Goal: Information Seeking & Learning: Check status

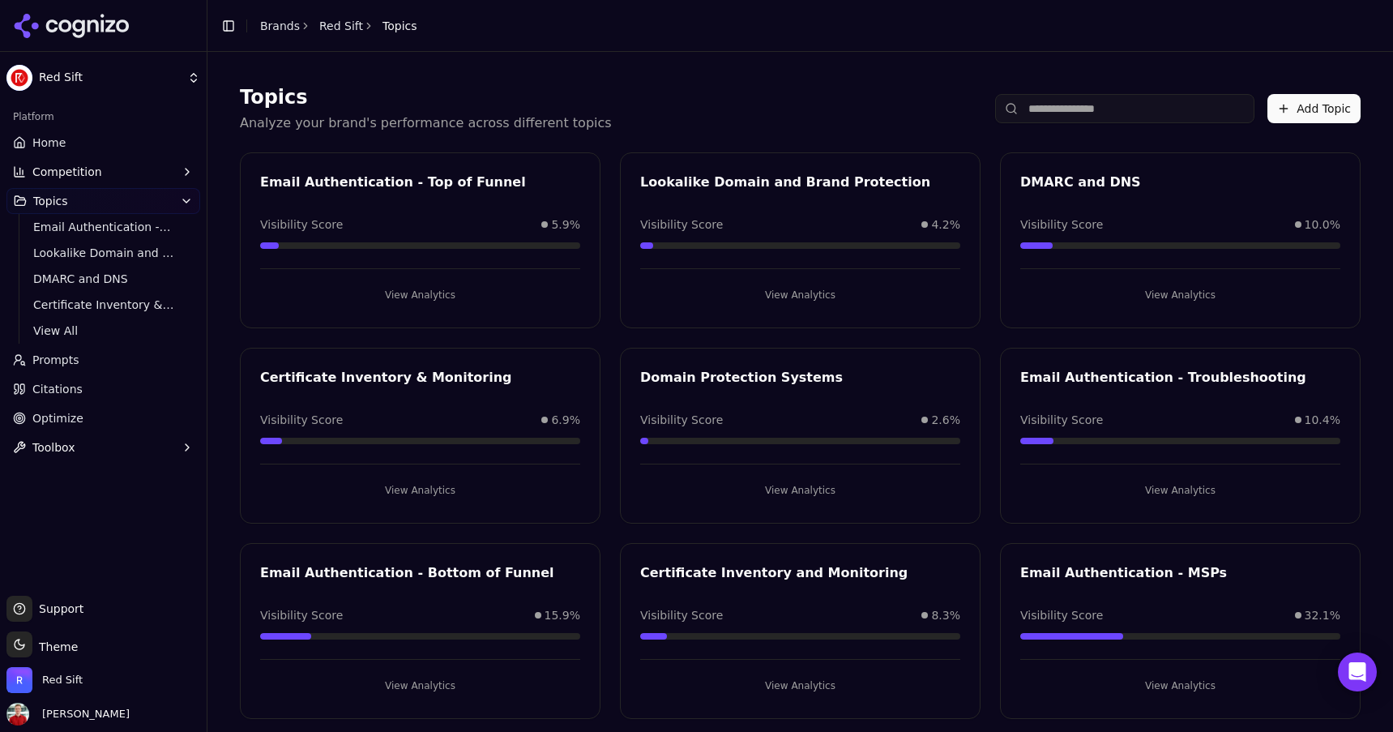
click at [423, 685] on button "View Analytics" at bounding box center [420, 686] width 320 height 26
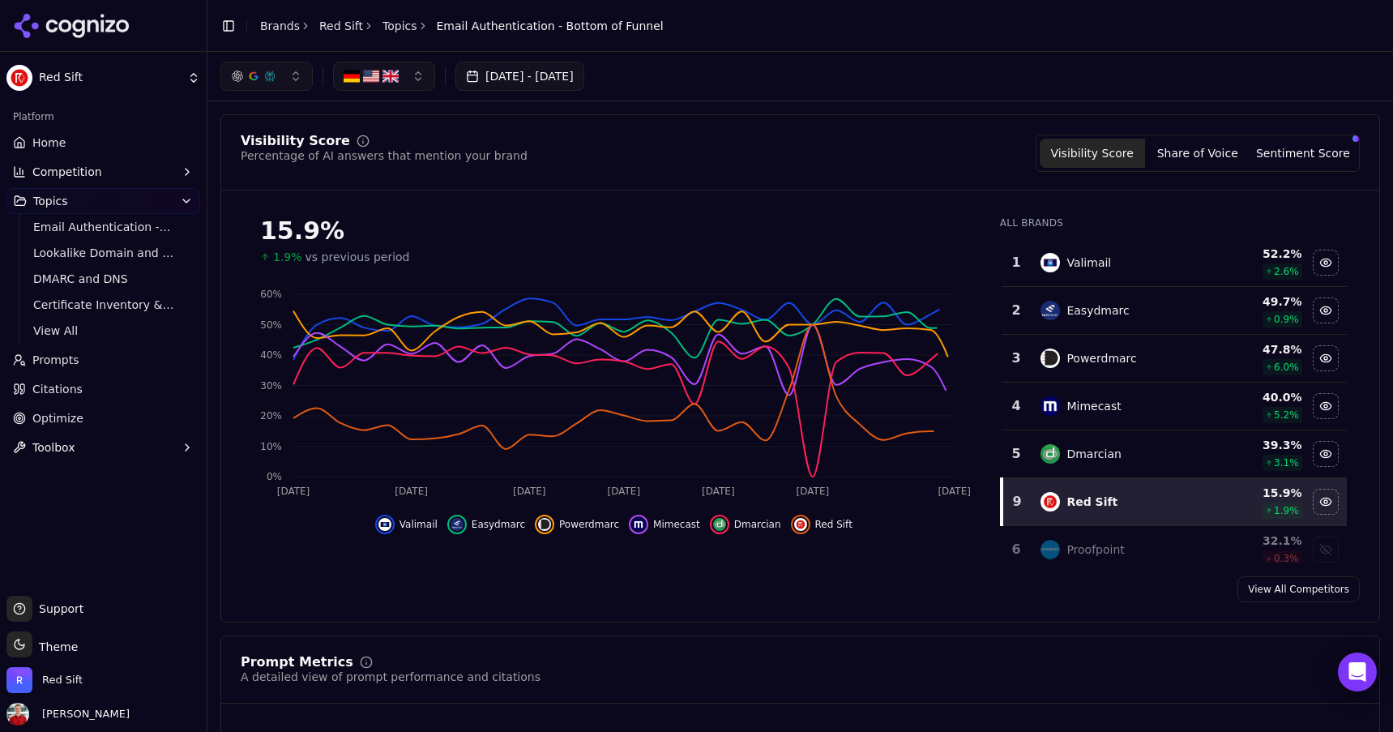
click at [584, 87] on button "[DATE] - [DATE]" at bounding box center [520, 76] width 129 height 29
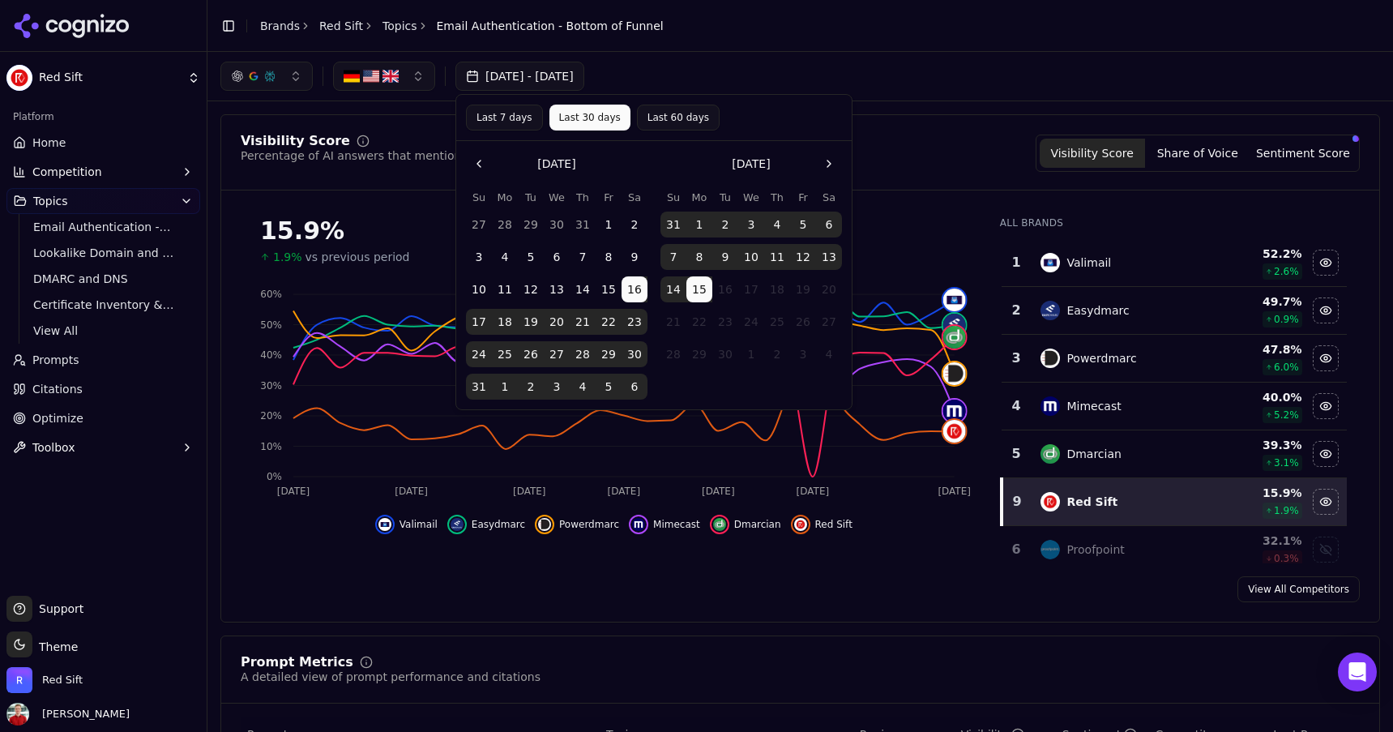
click at [781, 75] on div "[DATE] - [DATE]" at bounding box center [800, 76] width 1160 height 29
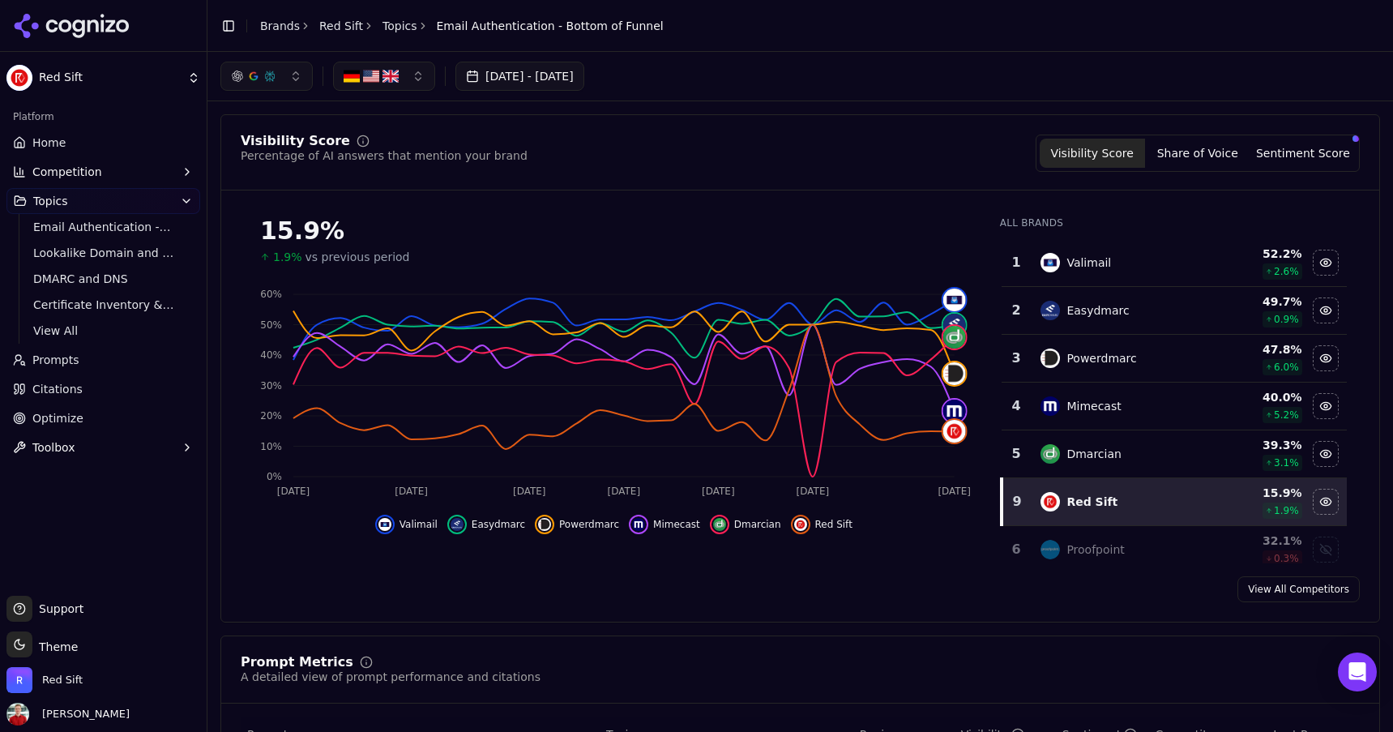
click at [584, 77] on button "[DATE] - [DATE]" at bounding box center [520, 76] width 129 height 29
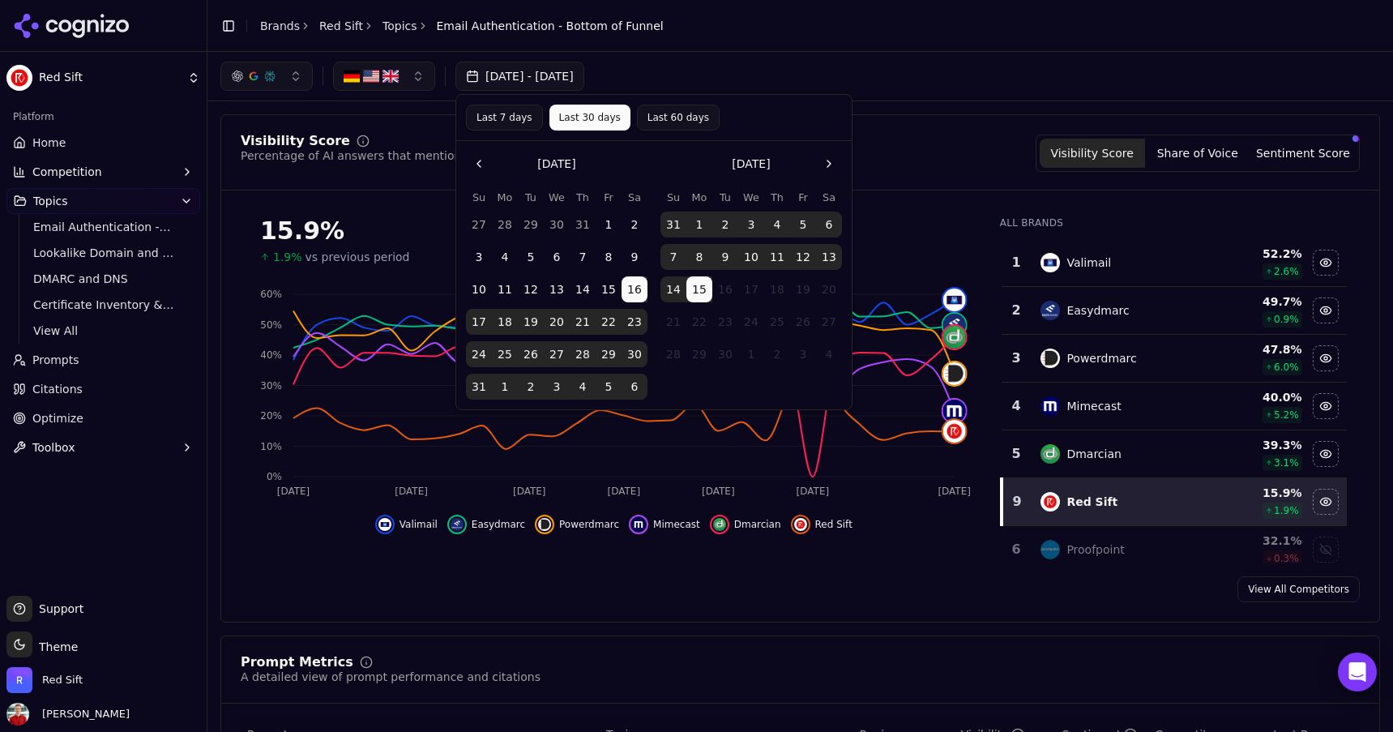
click at [516, 118] on button "Last 7 days" at bounding box center [504, 118] width 77 height 26
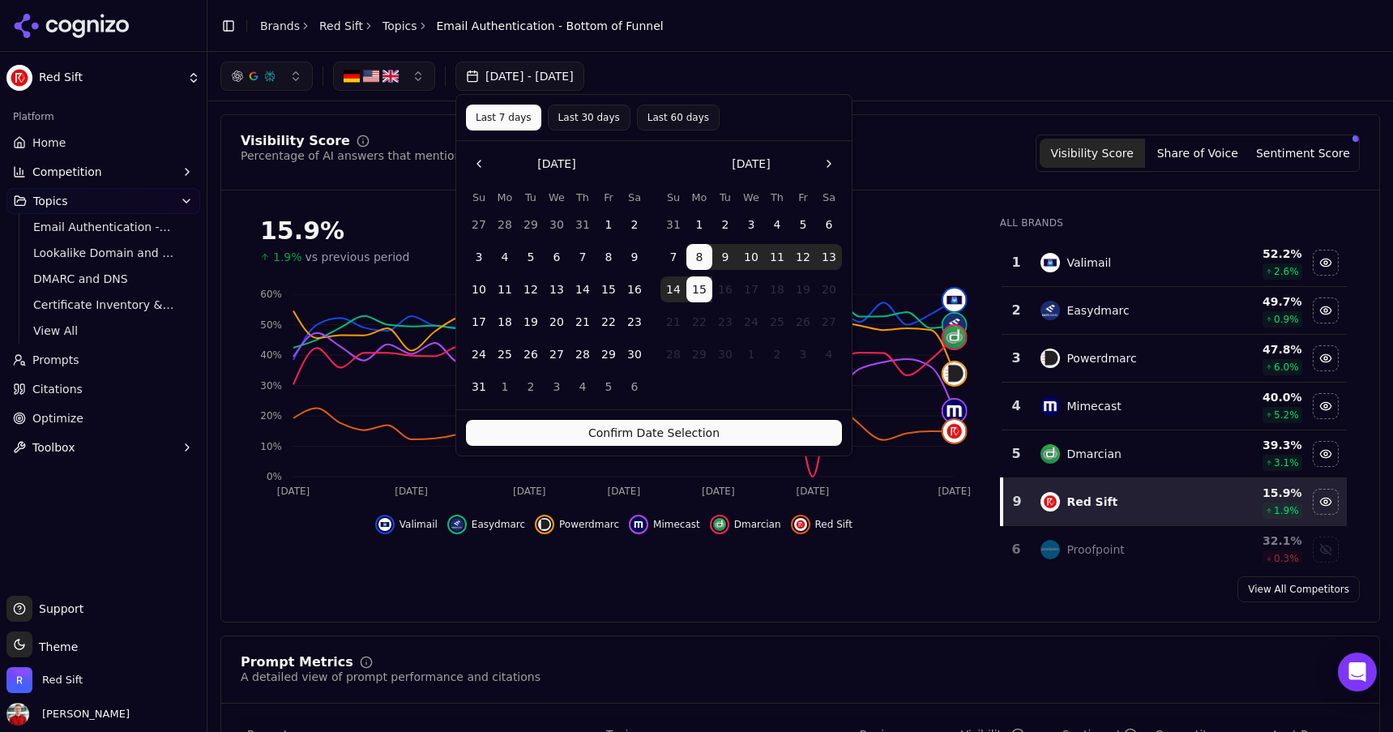
click at [699, 430] on button "Confirm Date Selection" at bounding box center [654, 433] width 376 height 26
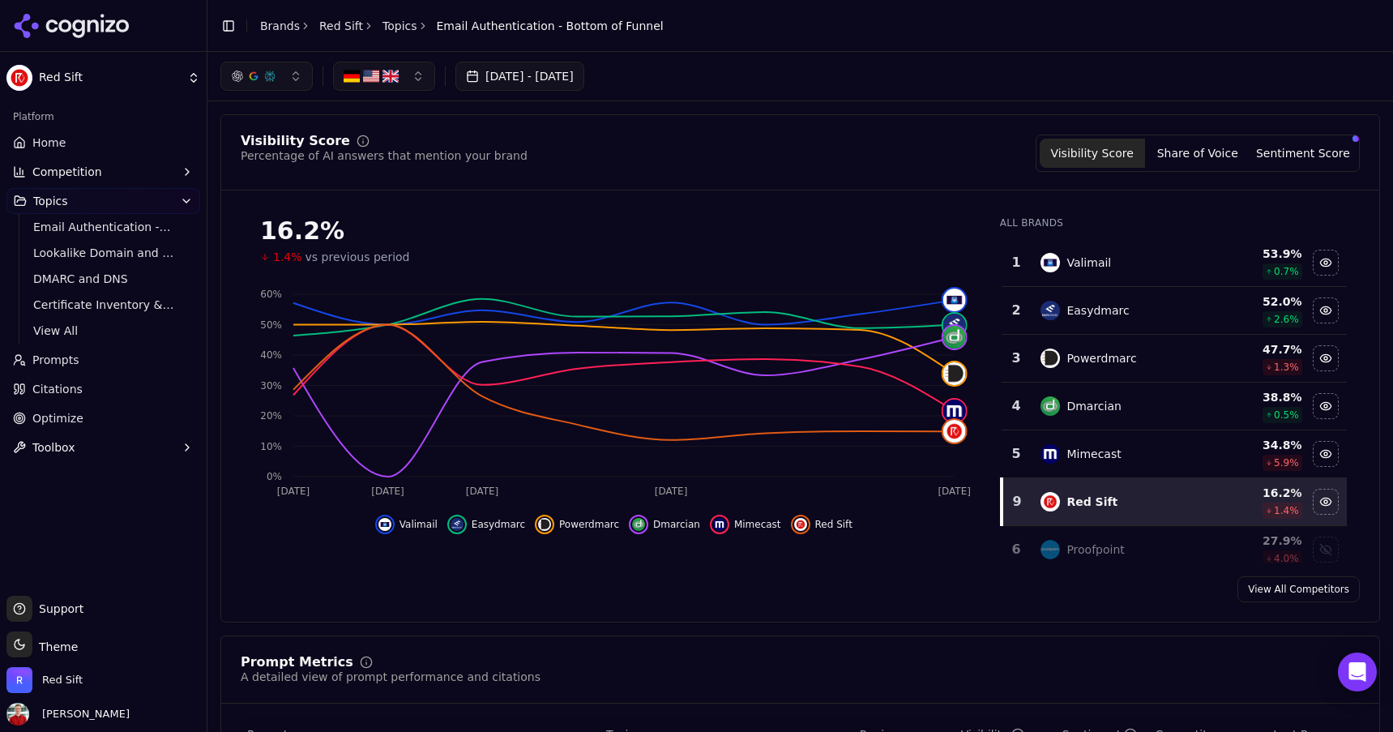
click at [560, 83] on button "[DATE] - [DATE]" at bounding box center [520, 76] width 129 height 29
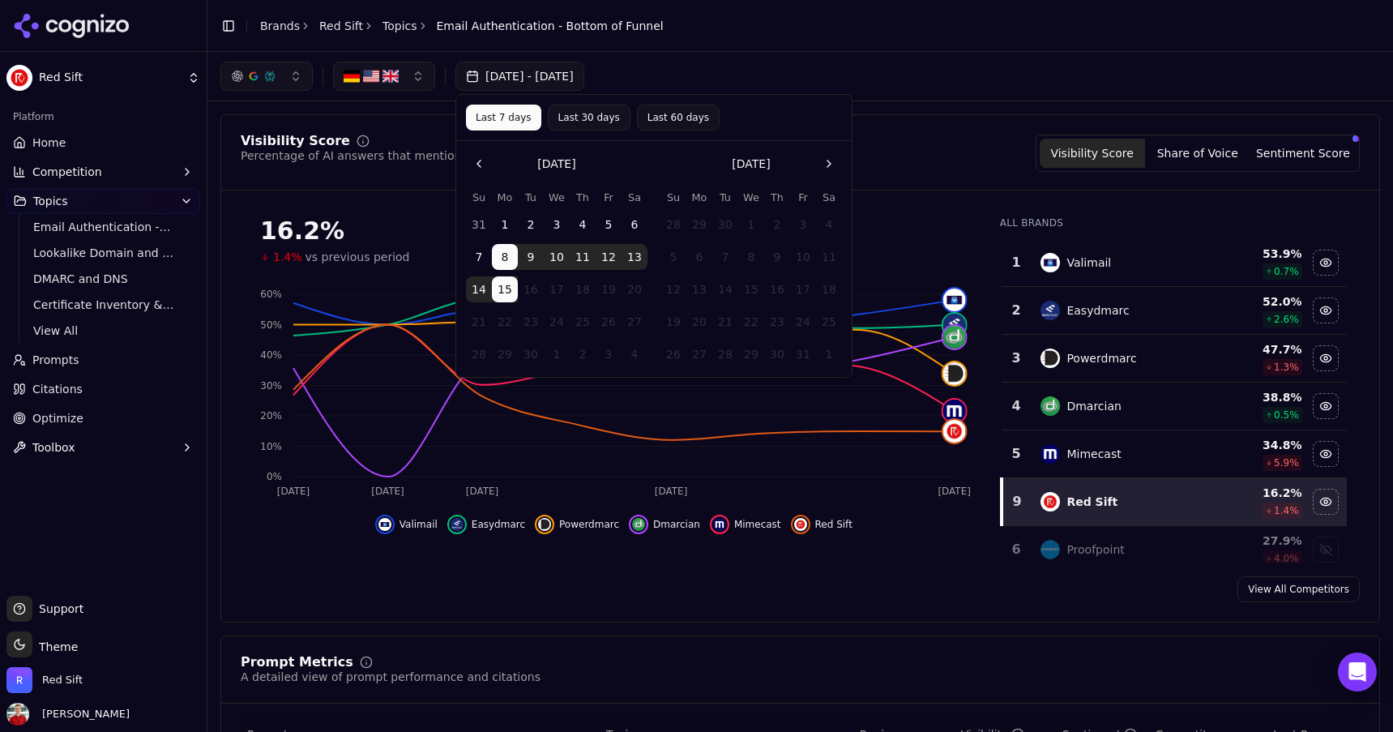
click at [570, 113] on button "Last 30 days" at bounding box center [589, 118] width 83 height 26
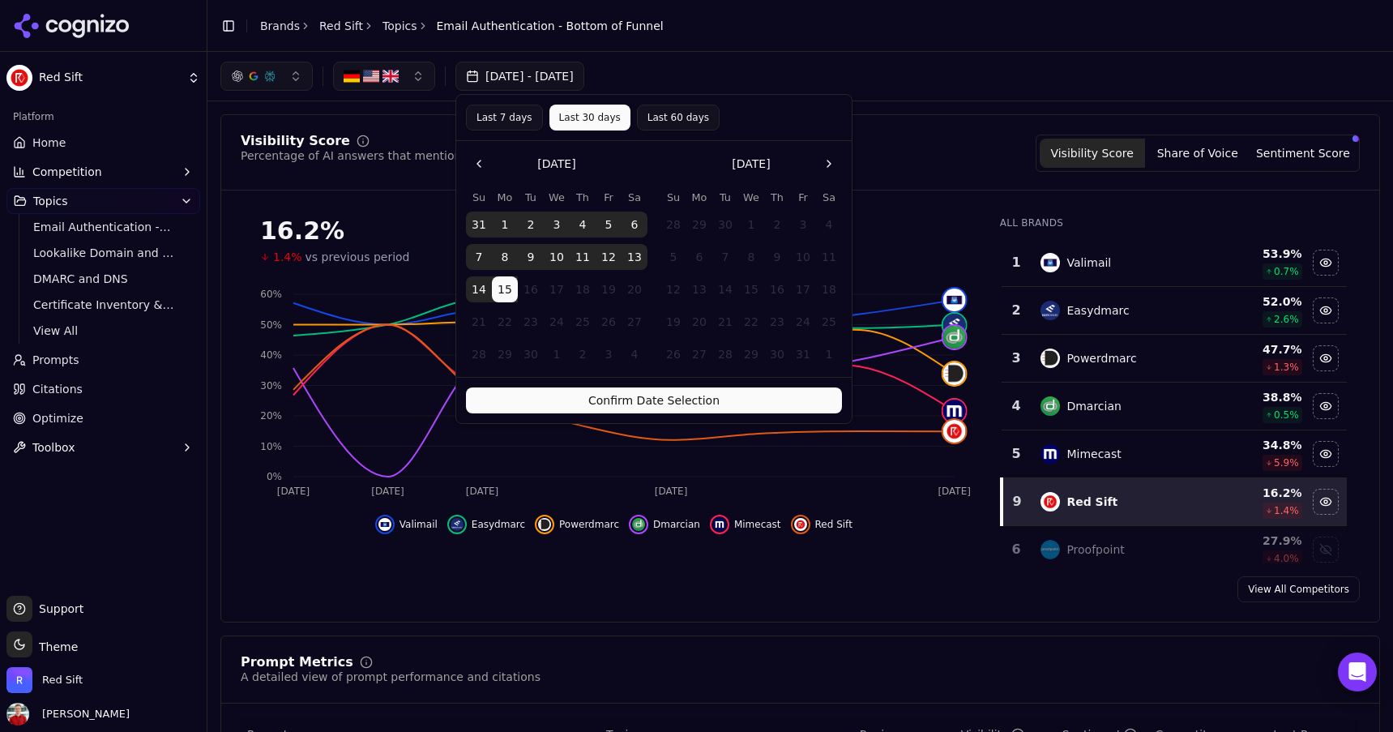
click at [709, 397] on button "Confirm Date Selection" at bounding box center [654, 400] width 376 height 26
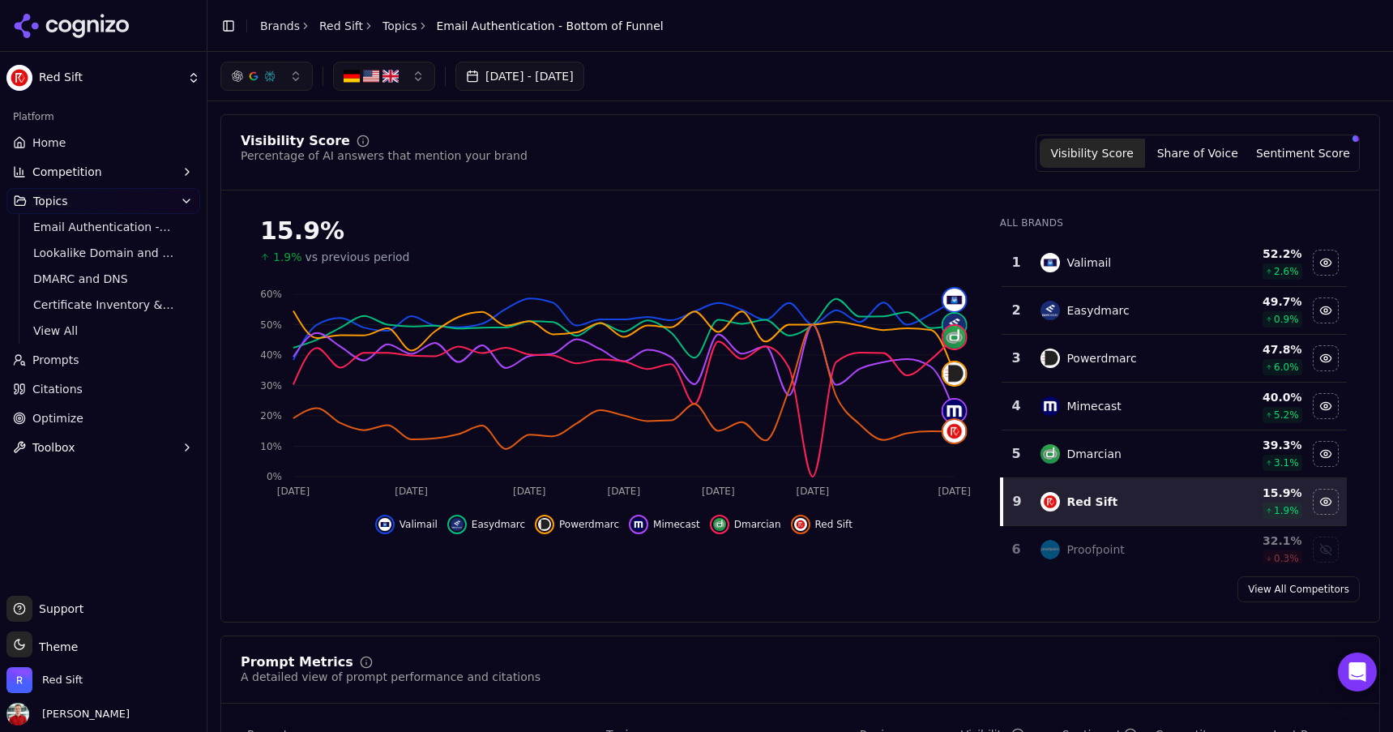
click at [396, 26] on link "Topics" at bounding box center [400, 26] width 35 height 16
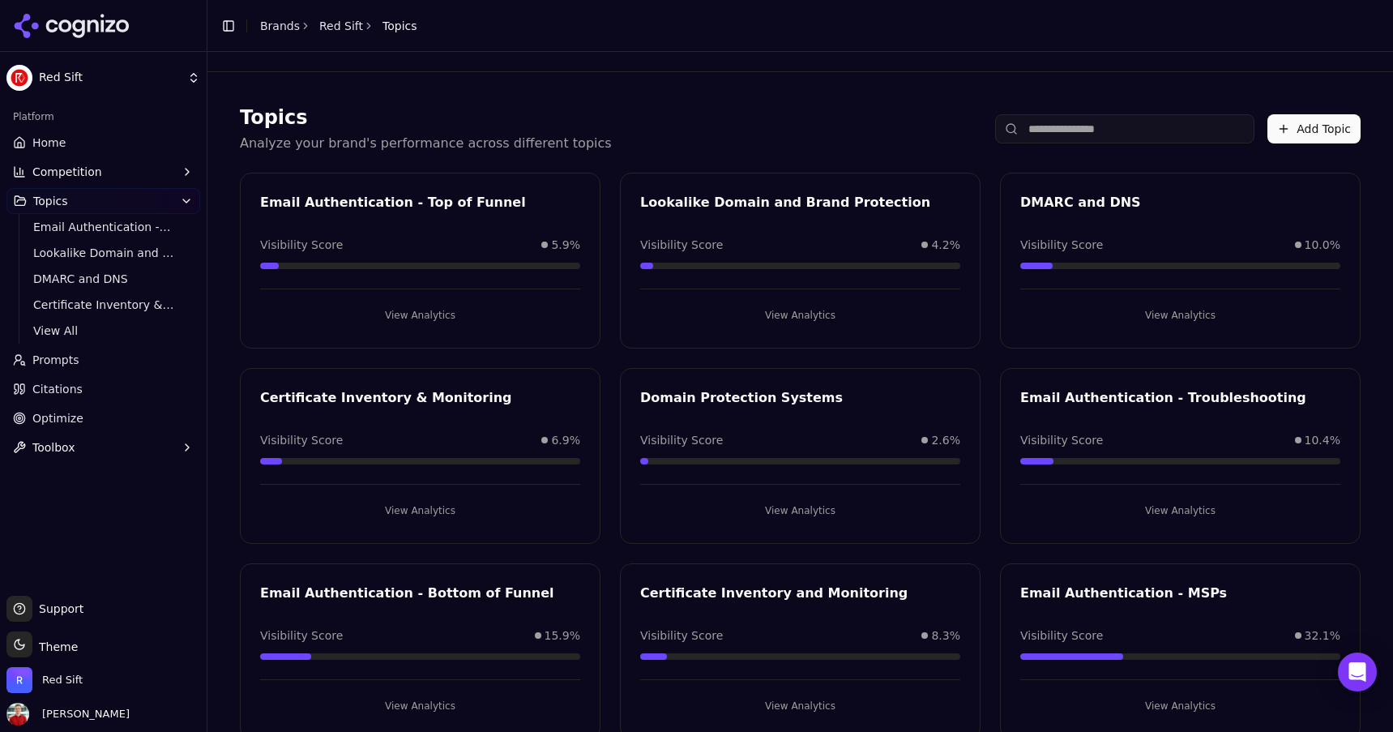
scroll to position [40, 0]
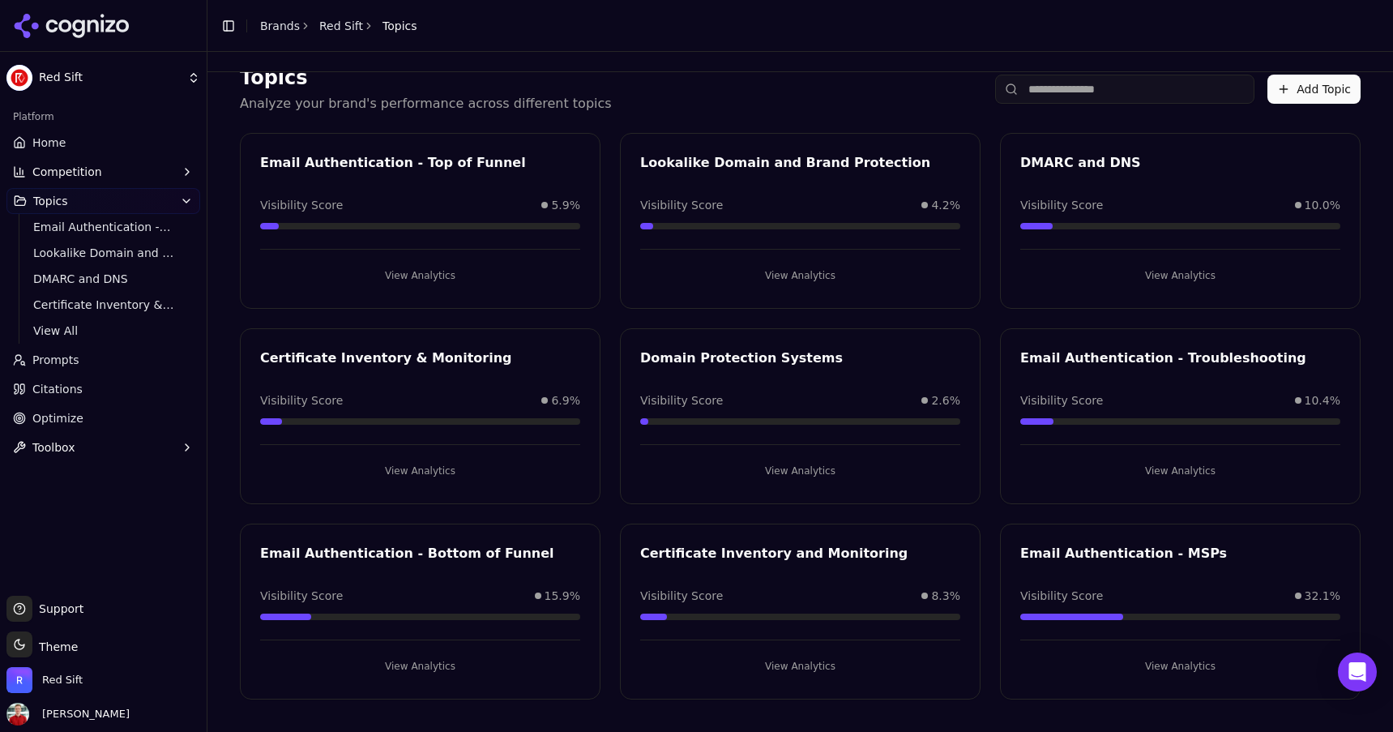
click at [1158, 459] on button "View Analytics" at bounding box center [1180, 471] width 320 height 26
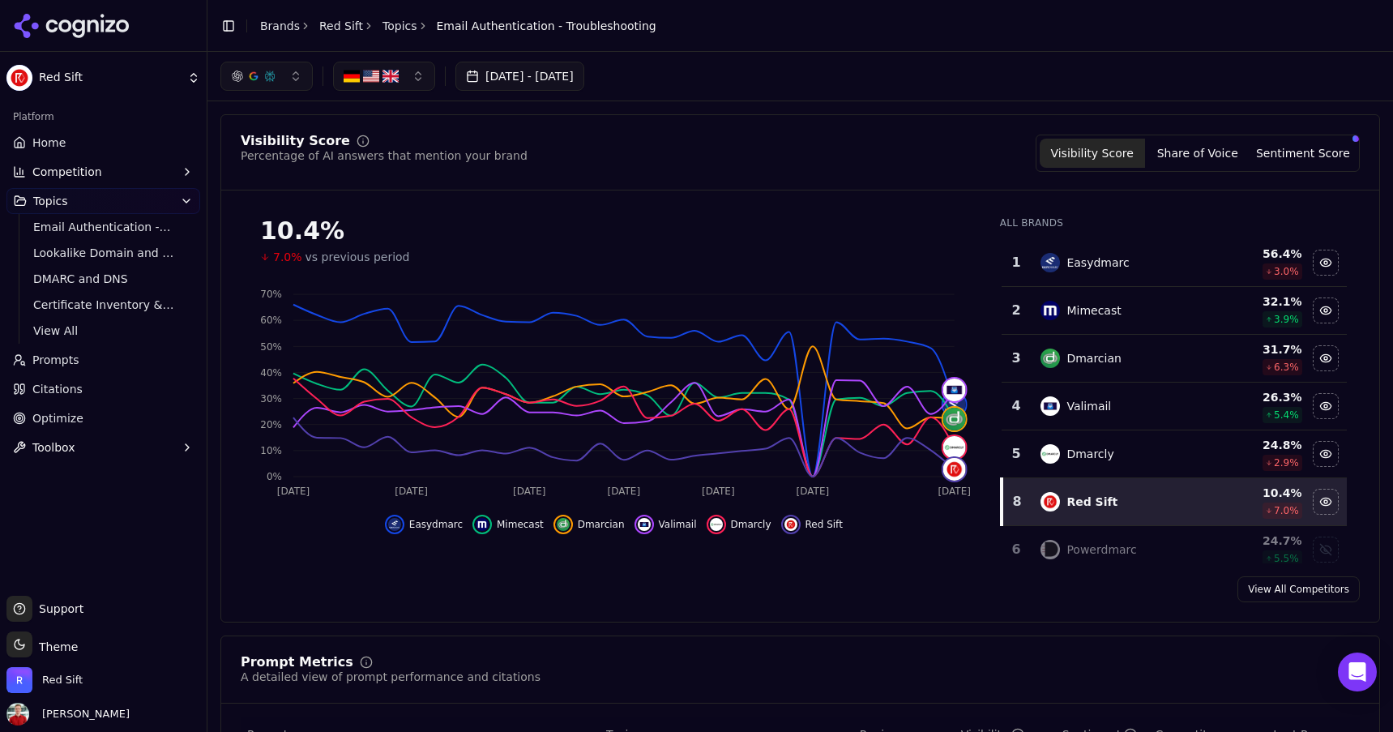
click at [529, 74] on button "[DATE] - [DATE]" at bounding box center [520, 76] width 129 height 29
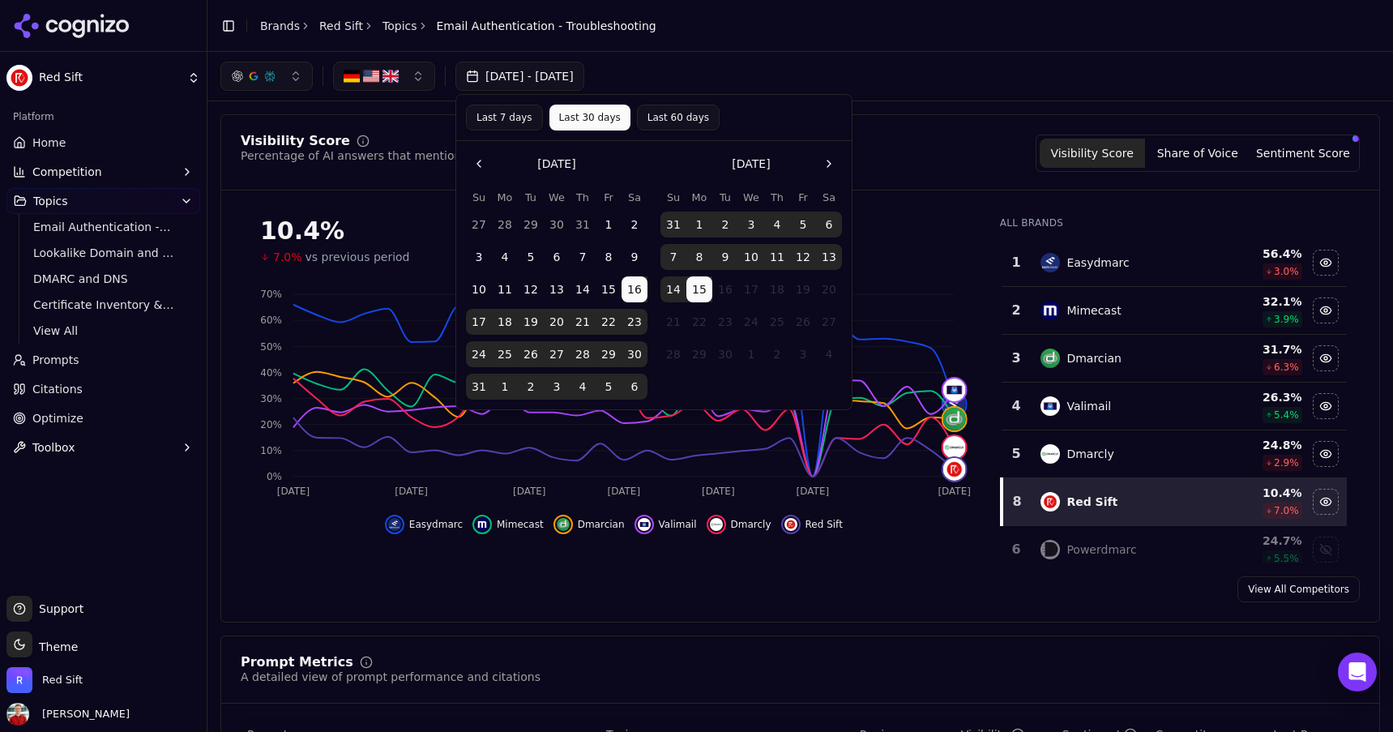
click at [500, 112] on button "Last 7 days" at bounding box center [504, 118] width 77 height 26
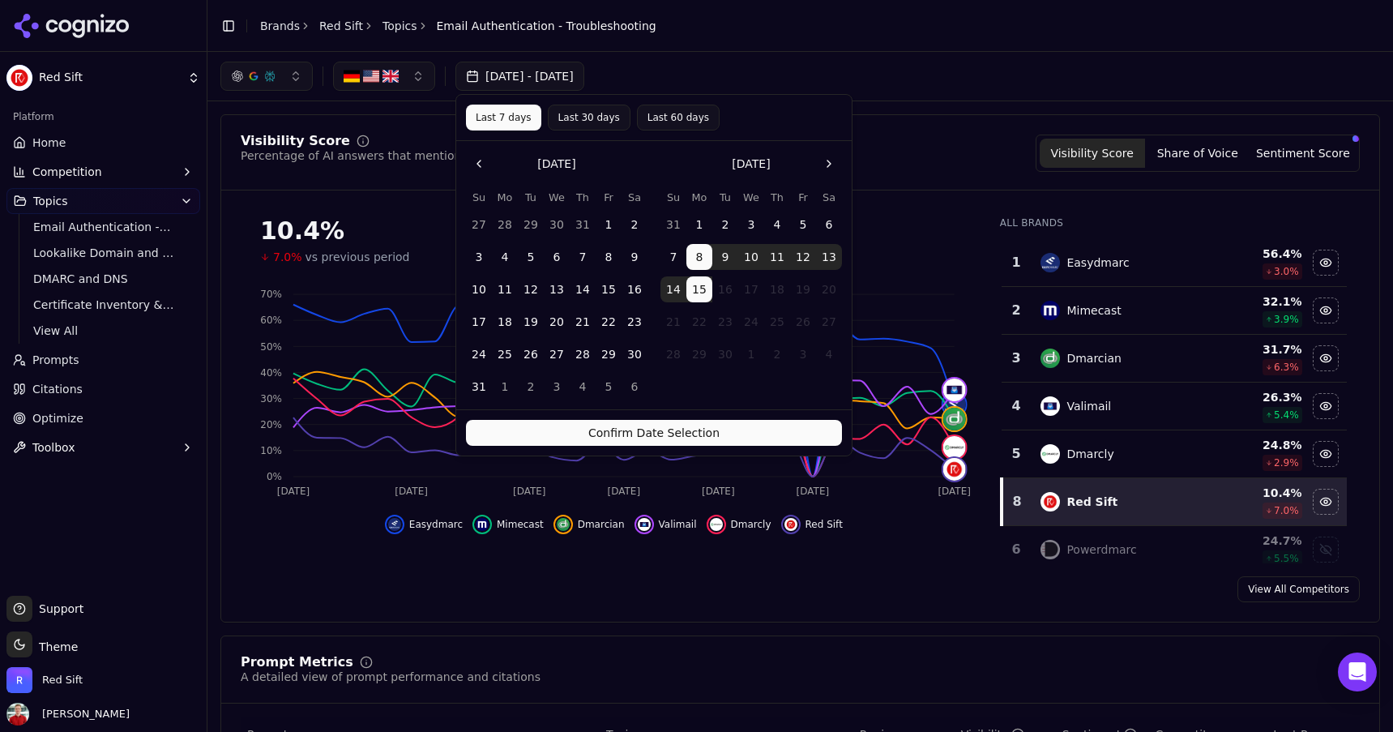
click at [629, 439] on button "Confirm Date Selection" at bounding box center [654, 433] width 376 height 26
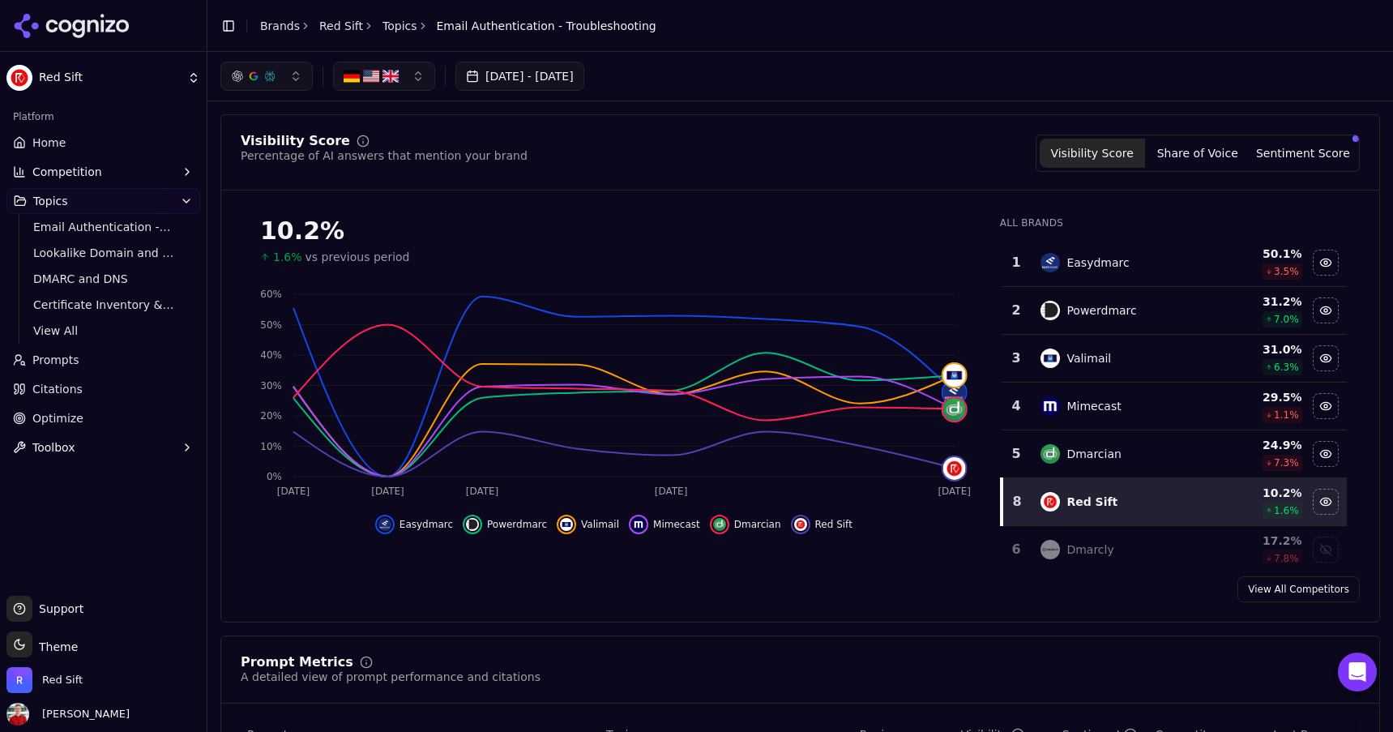
click at [396, 23] on link "Topics" at bounding box center [400, 26] width 35 height 16
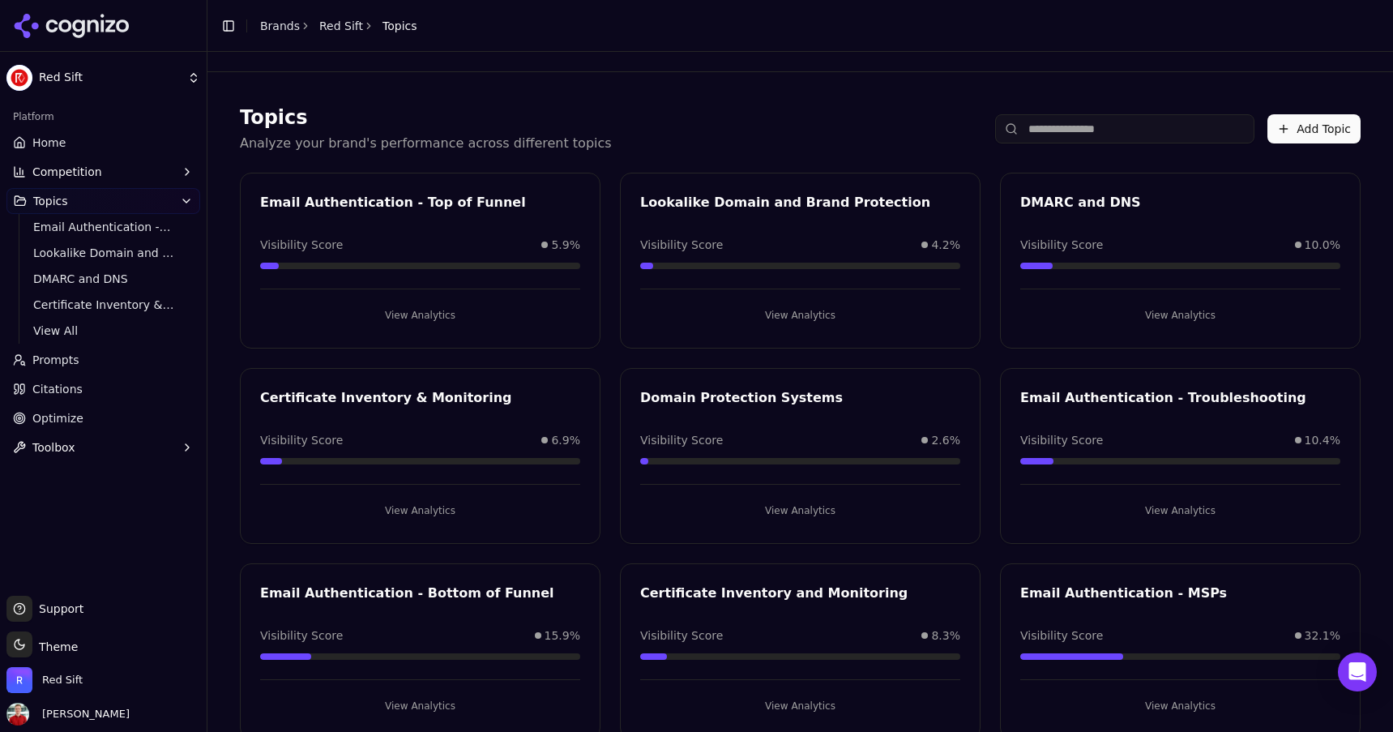
click at [437, 696] on button "View Analytics" at bounding box center [420, 706] width 320 height 26
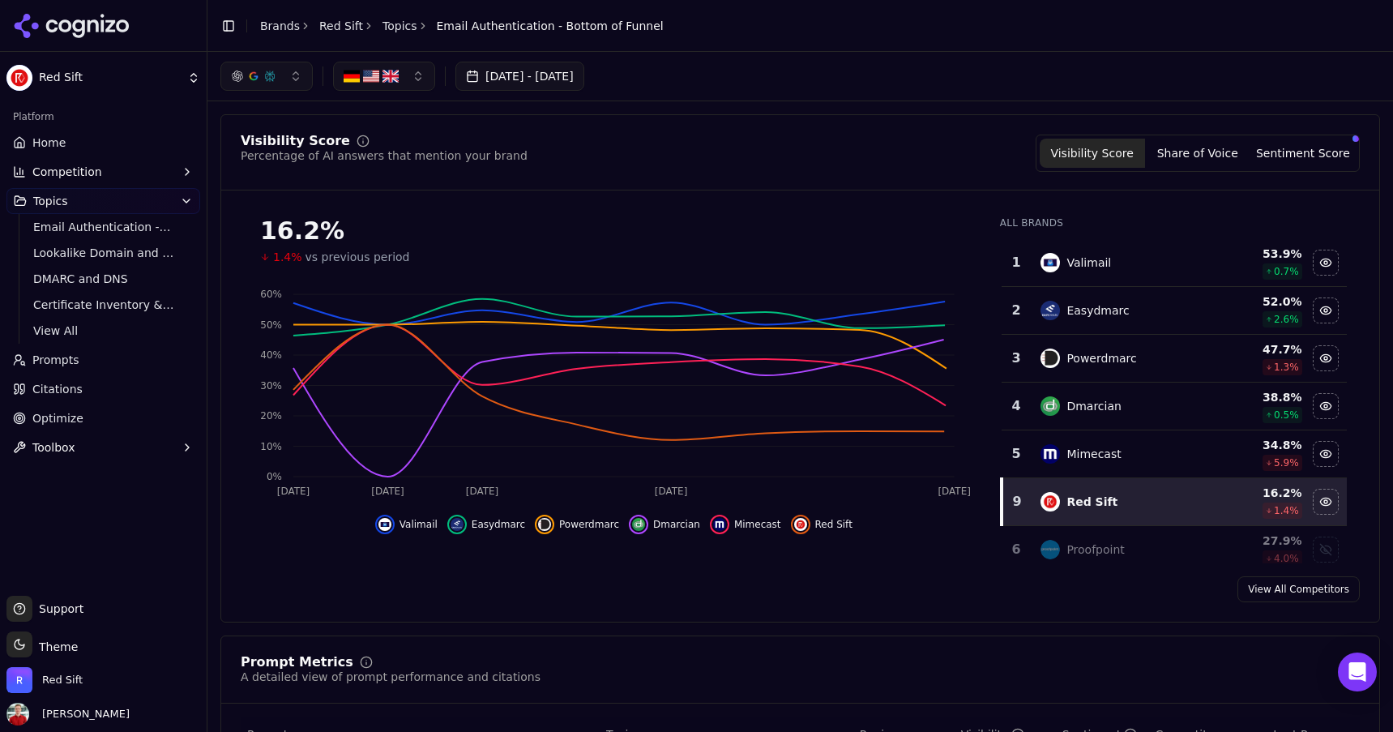
click at [583, 77] on button "[DATE] - [DATE]" at bounding box center [520, 76] width 129 height 29
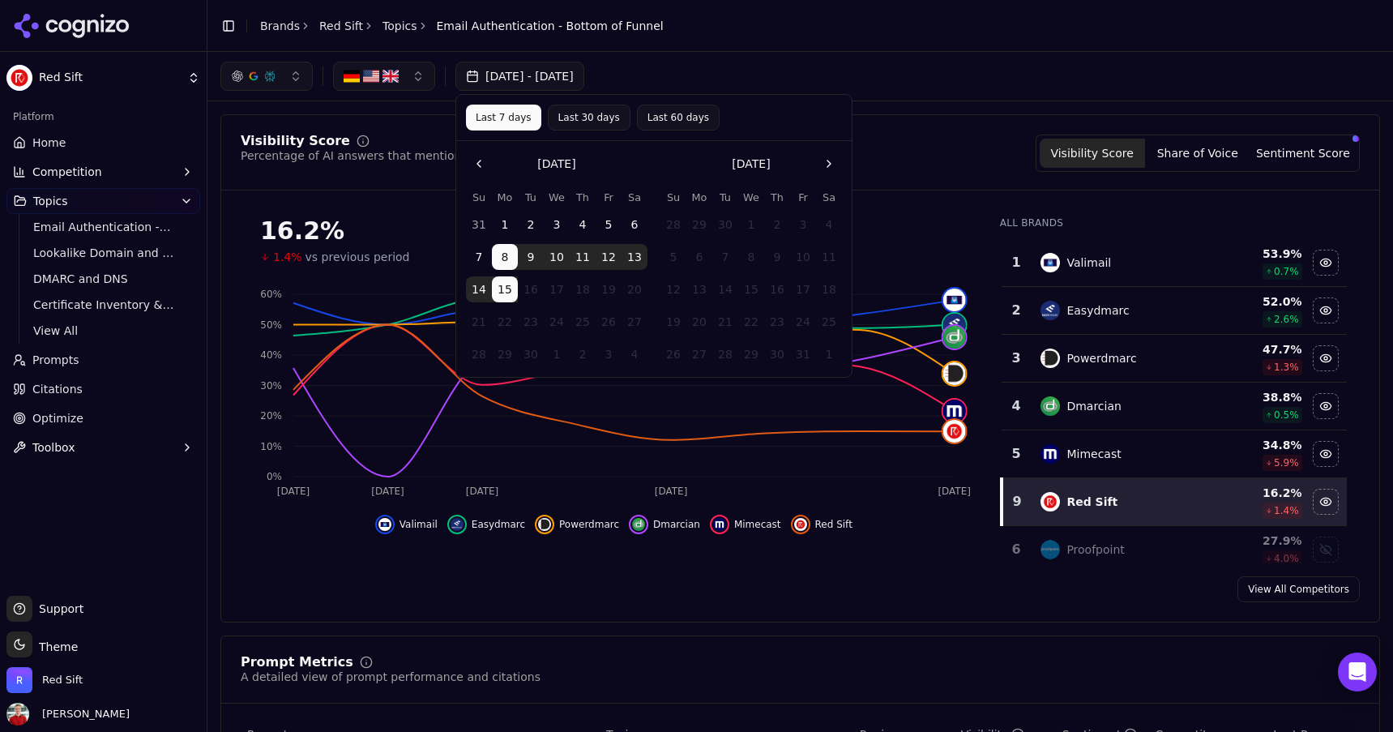
click at [811, 70] on div "[DATE] - [DATE]" at bounding box center [800, 76] width 1160 height 29
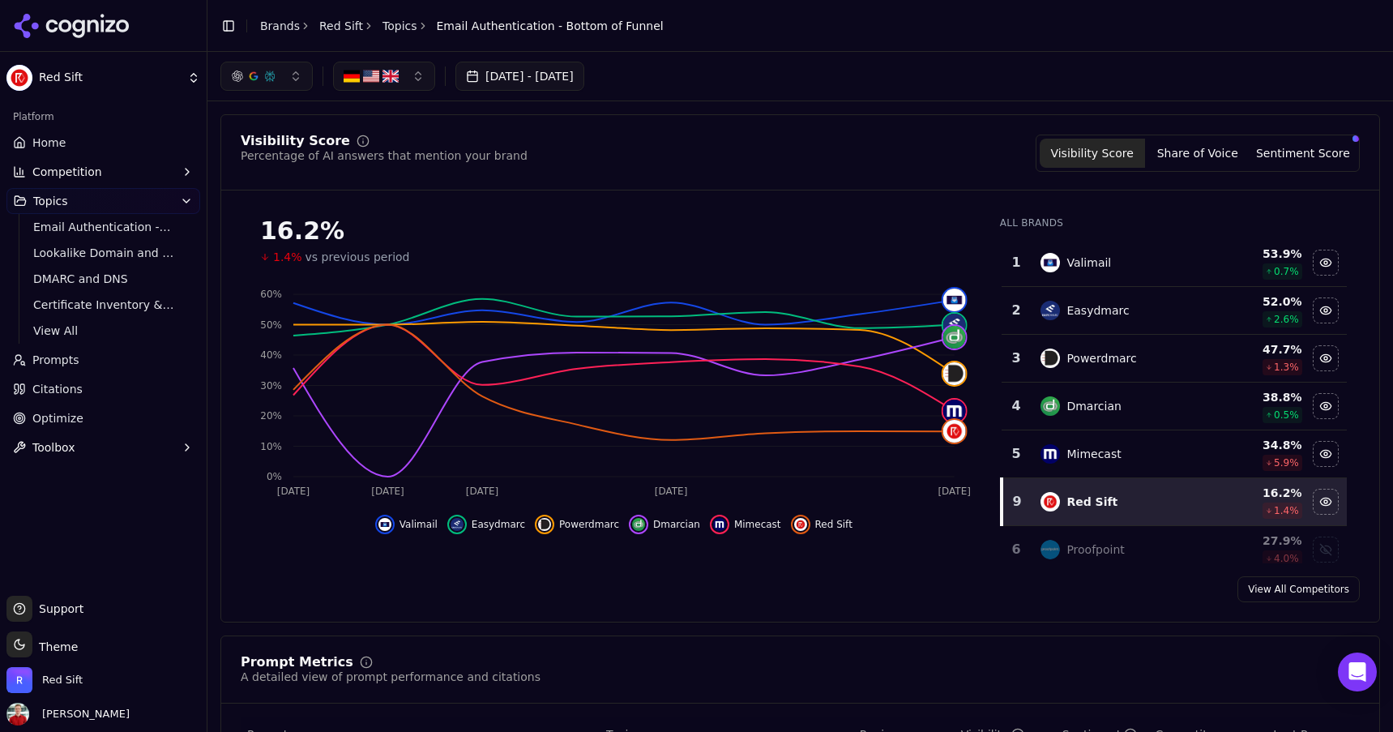
click at [393, 27] on link "Topics" at bounding box center [400, 26] width 35 height 16
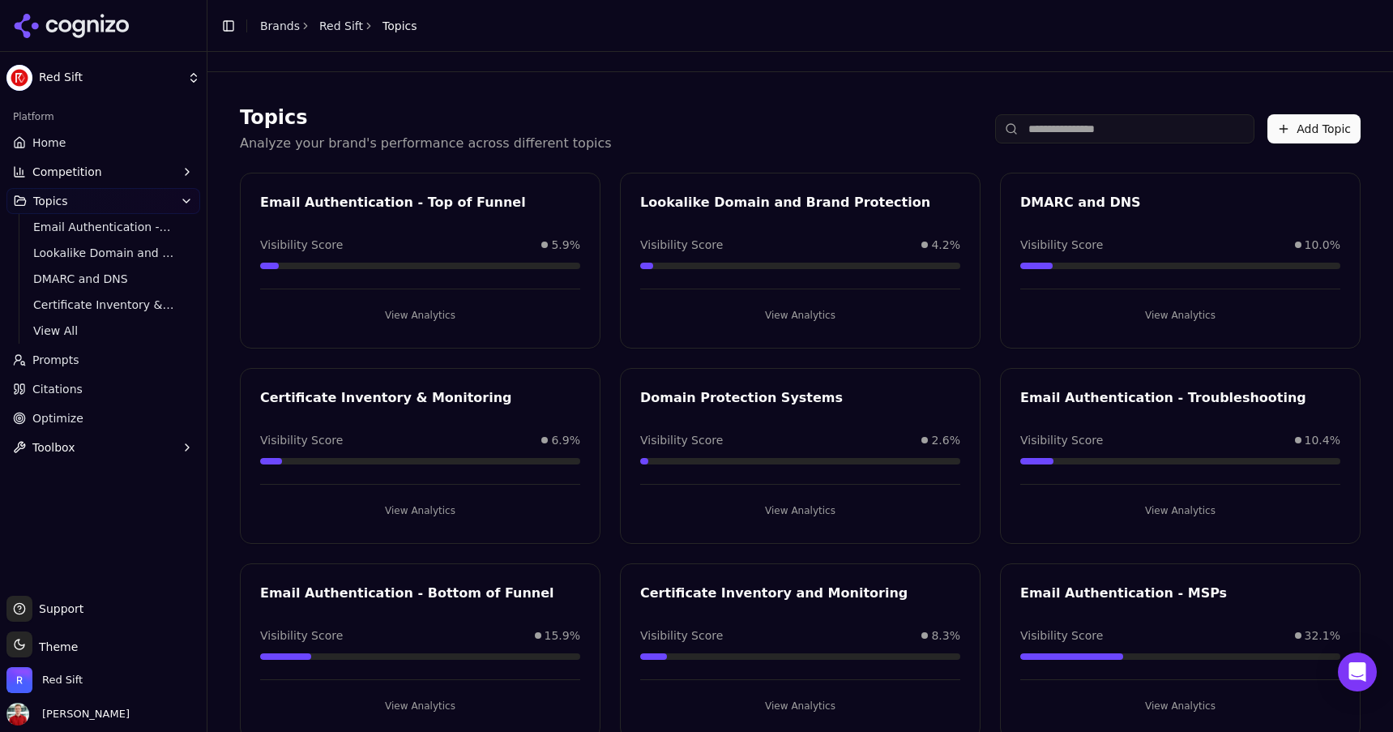
scroll to position [40, 0]
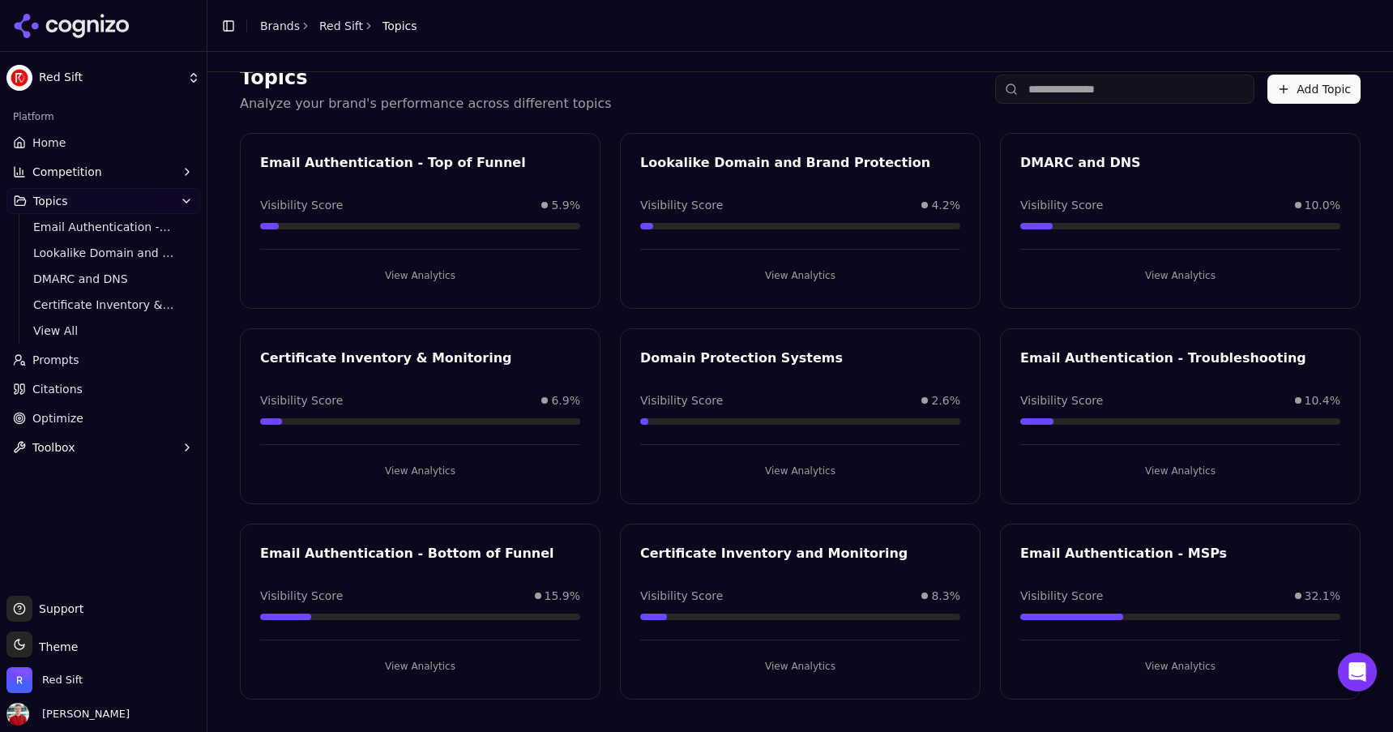
click at [1174, 470] on button "View Analytics" at bounding box center [1180, 471] width 320 height 26
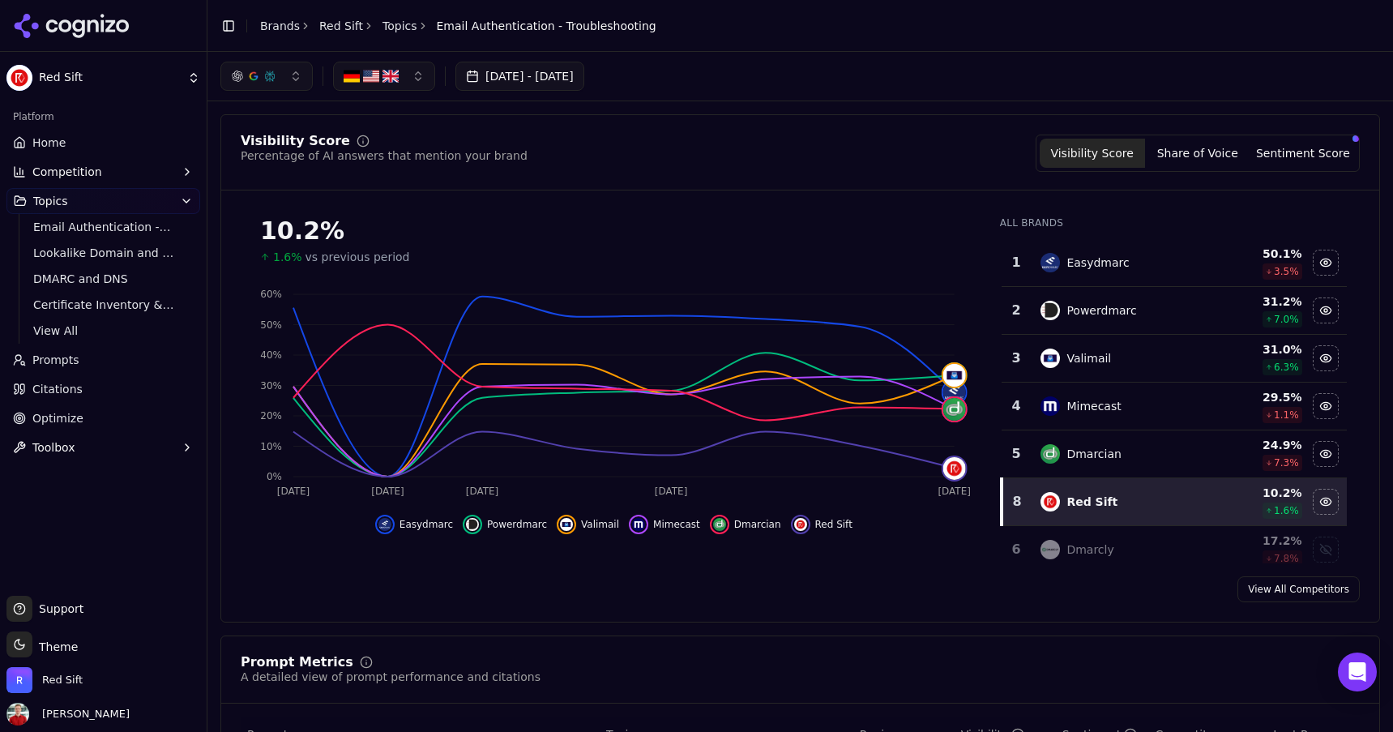
click at [543, 76] on button "[DATE] - [DATE]" at bounding box center [520, 76] width 129 height 29
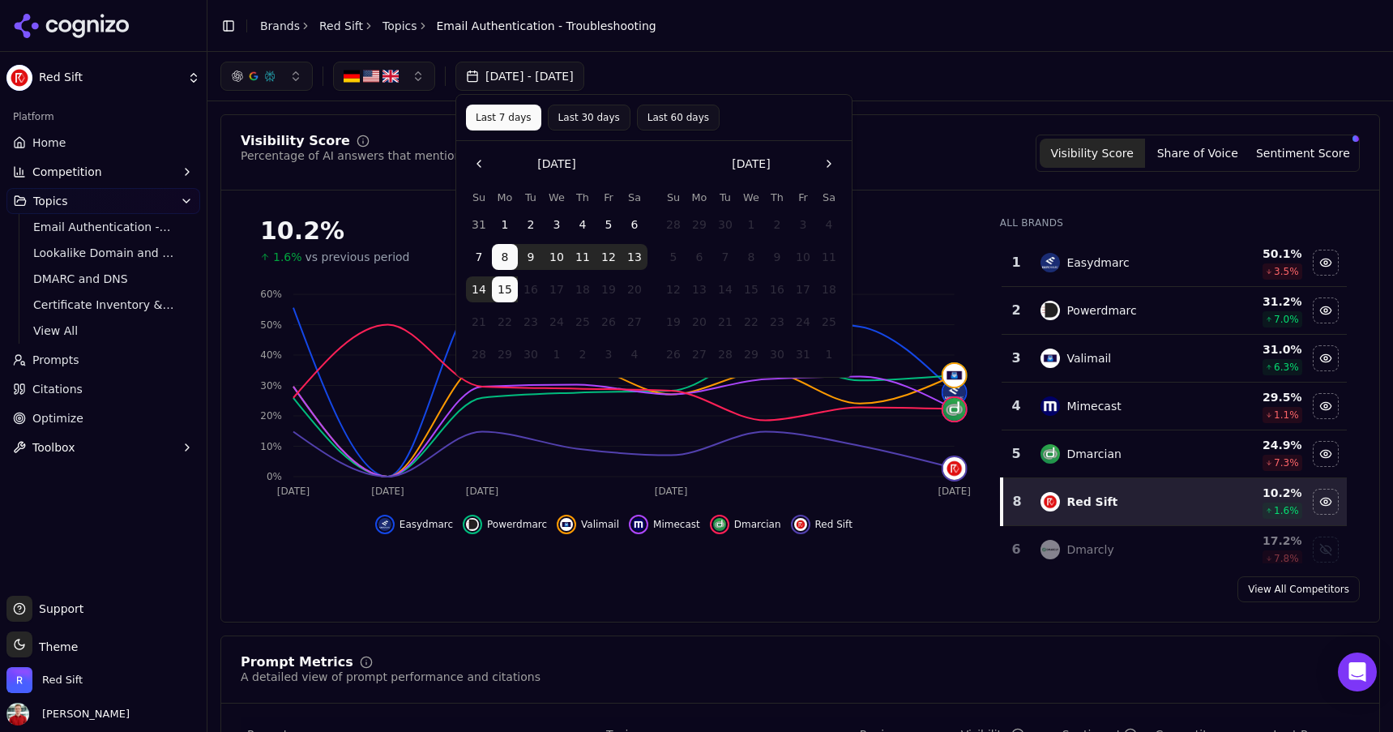
click at [832, 91] on div "[DATE] - [DATE]" at bounding box center [801, 76] width 1186 height 49
